Goal: Consume media (video, audio): Consume media (video, audio)

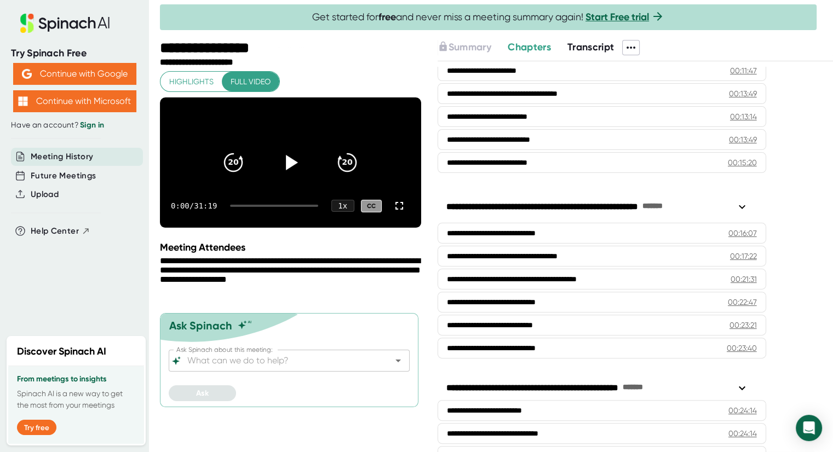
scroll to position [180, 0]
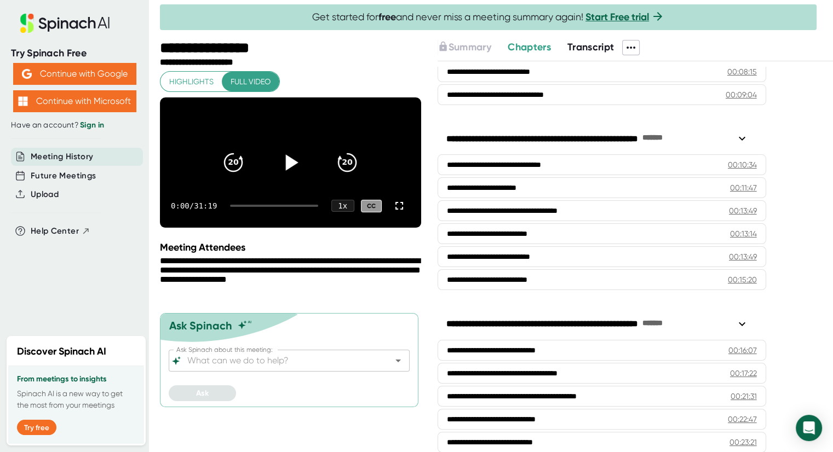
click at [292, 171] on icon at bounding box center [292, 163] width 13 height 16
click at [250, 207] on div at bounding box center [274, 206] width 88 height 2
click at [276, 223] on div "5:40 / 31:19 1 x CC" at bounding box center [290, 206] width 261 height 44
click at [275, 207] on div at bounding box center [274, 206] width 88 height 2
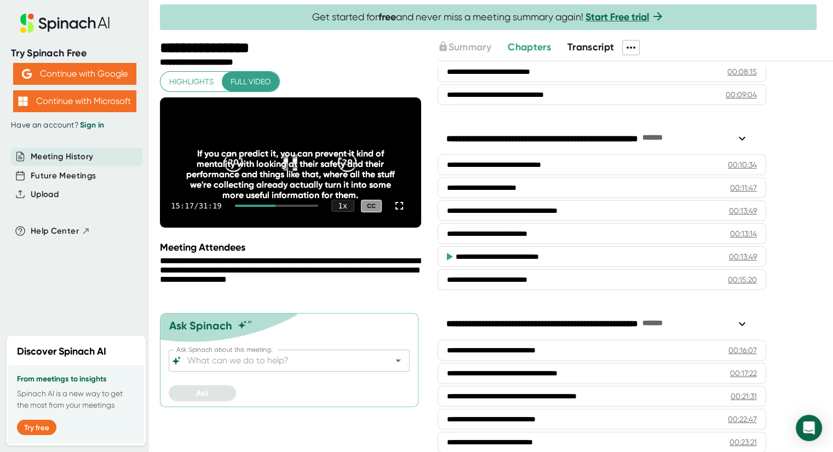
click at [291, 207] on div at bounding box center [276, 206] width 83 height 2
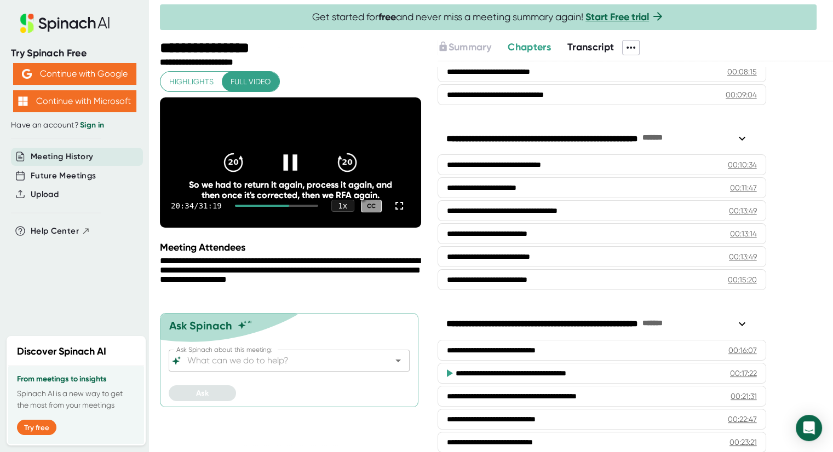
click at [307, 207] on div at bounding box center [276, 206] width 83 height 2
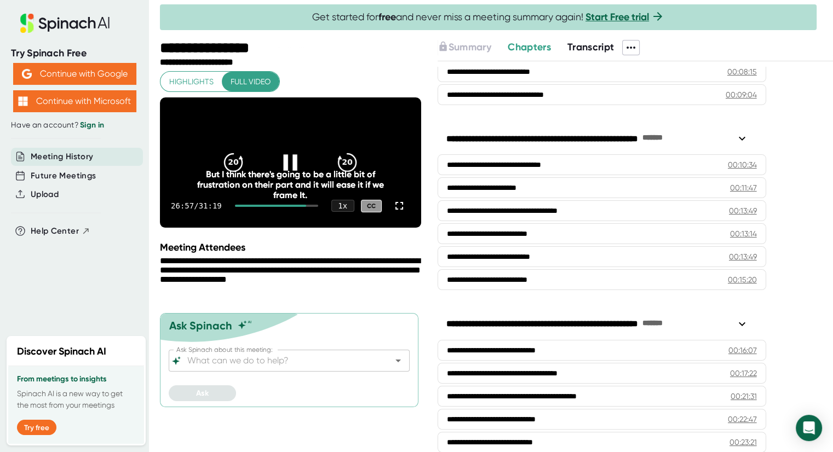
click at [260, 220] on div "26:57 / 31:19 1 x CC" at bounding box center [290, 206] width 261 height 44
click at [261, 207] on div at bounding box center [271, 206] width 72 height 2
click at [246, 220] on div "8:50 / 31:19 1 x CC" at bounding box center [290, 206] width 261 height 44
click at [242, 207] on div at bounding box center [242, 206] width 25 height 2
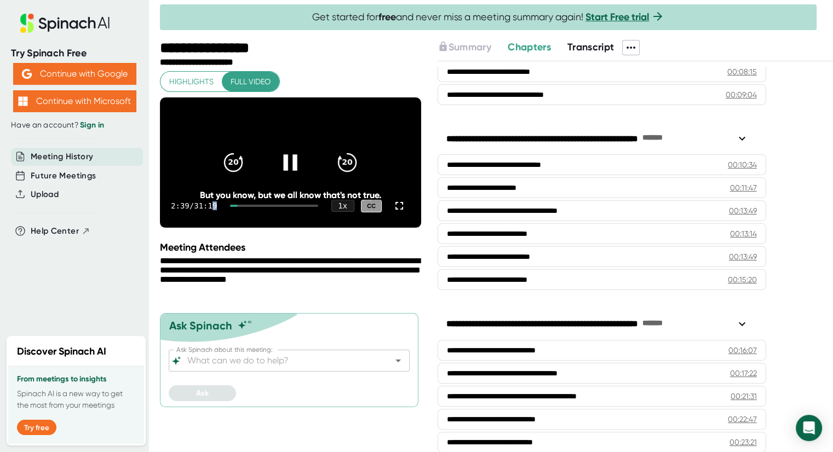
drag, startPoint x: 241, startPoint y: 222, endPoint x: 219, endPoint y: 221, distance: 21.9
click at [219, 221] on div "2:39 / 31:19 1 x CC" at bounding box center [290, 206] width 261 height 44
click at [239, 219] on div "2:39 / 31:19 1 x CC" at bounding box center [290, 206] width 261 height 44
click at [233, 221] on div "2:40 / 31:19 1 x CC" at bounding box center [290, 206] width 261 height 44
click at [235, 207] on div at bounding box center [234, 206] width 8 height 2
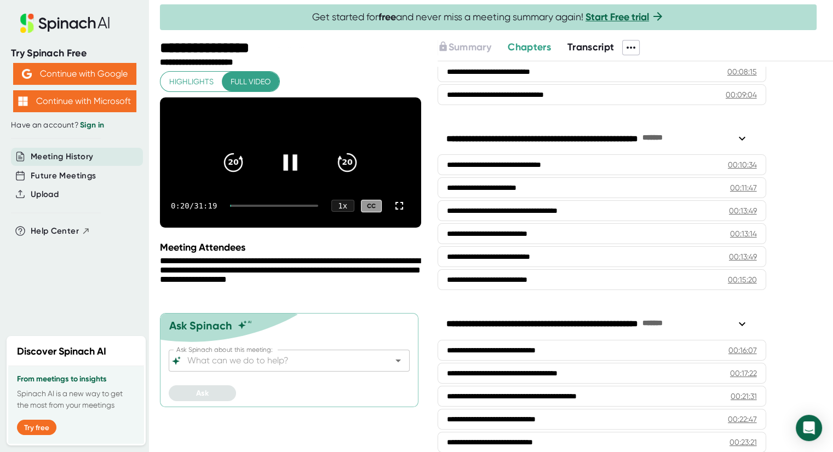
click at [289, 171] on icon at bounding box center [290, 162] width 27 height 27
